Goal: Transaction & Acquisition: Purchase product/service

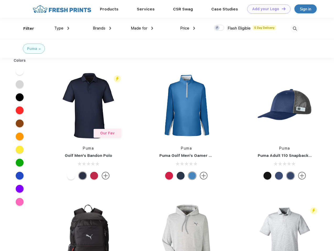
scroll to position [0, 0]
click at [266, 9] on link "Add your Logo Design Tool" at bounding box center [268, 8] width 43 height 9
click at [0, 0] on div "Design Tool" at bounding box center [0, 0] width 0 height 0
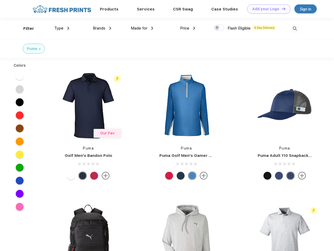
click at [281, 9] on link "Add your Logo Design Tool" at bounding box center [268, 8] width 43 height 9
click at [25, 29] on div "Filter" at bounding box center [28, 29] width 11 height 6
click at [62, 28] on span "Type" at bounding box center [58, 28] width 9 height 5
click at [102, 28] on span "Brands" at bounding box center [99, 28] width 13 height 5
click at [142, 28] on span "Made for" at bounding box center [139, 28] width 16 height 5
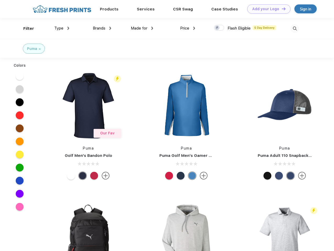
click at [187, 28] on span "Price" at bounding box center [184, 28] width 9 height 5
click at [219, 28] on div at bounding box center [219, 28] width 10 height 6
click at [217, 28] on input "checkbox" at bounding box center [215, 26] width 3 height 3
click at [294, 29] on img at bounding box center [294, 28] width 9 height 9
